Goal: Find specific page/section: Find specific page/section

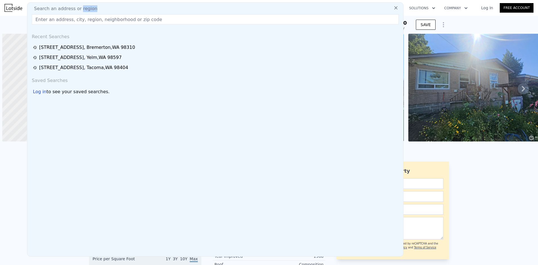
scroll to position [0, 2]
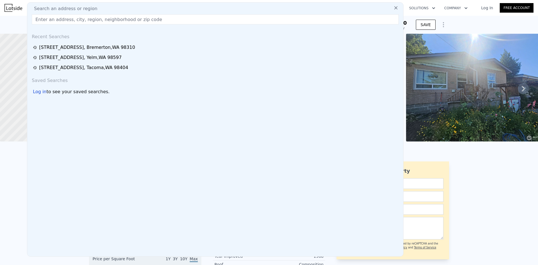
click at [75, 18] on input "text" at bounding box center [215, 19] width 367 height 10
paste input "1424 [STREET_ADDRESS][US_STATE]"
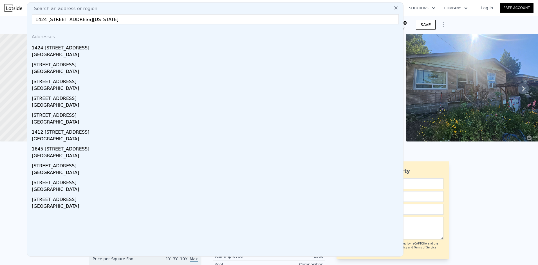
type input "1424 [STREET_ADDRESS][US_STATE]"
click at [55, 51] on div "1424 [STREET_ADDRESS]" at bounding box center [216, 46] width 369 height 9
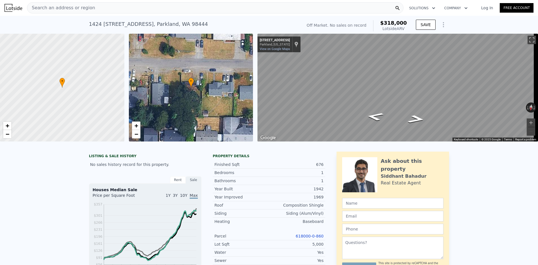
click at [150, 10] on div "Search an address or region" at bounding box center [215, 7] width 376 height 11
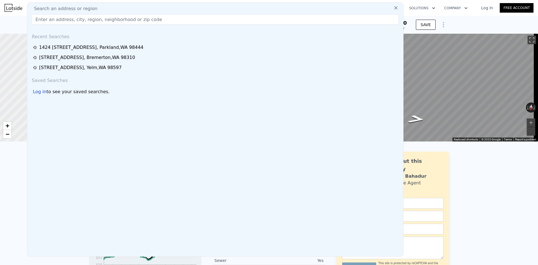
click at [119, 7] on div "Search an address or region" at bounding box center [215, 8] width 371 height 7
click at [116, 21] on input "text" at bounding box center [215, 19] width 367 height 10
paste input "[STREET_ADDRESS][PERSON_NAME]"
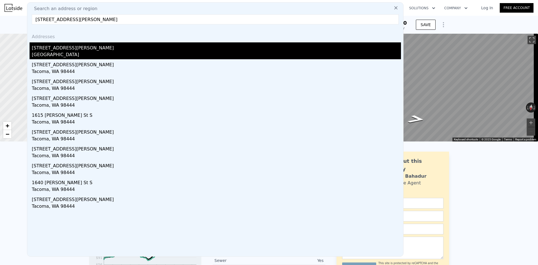
type input "[STREET_ADDRESS][PERSON_NAME]"
click at [67, 49] on div "[STREET_ADDRESS][PERSON_NAME]" at bounding box center [216, 46] width 369 height 9
